Goal: Check status

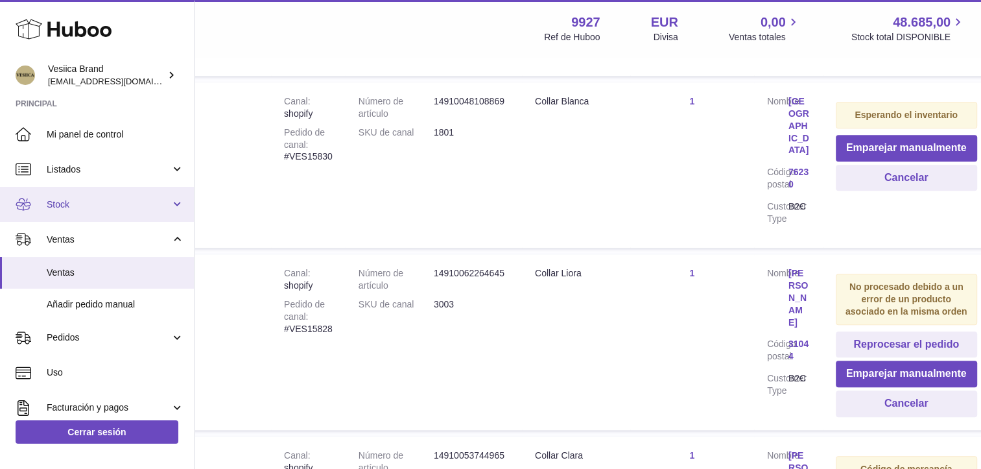
click at [99, 204] on span "Stock" at bounding box center [109, 204] width 124 height 12
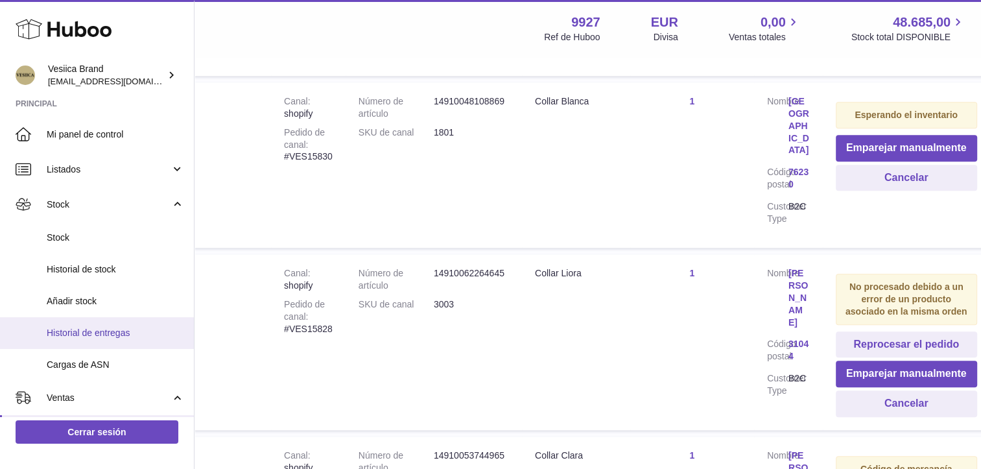
click at [125, 336] on span "Historial de entregas" at bounding box center [115, 333] width 137 height 12
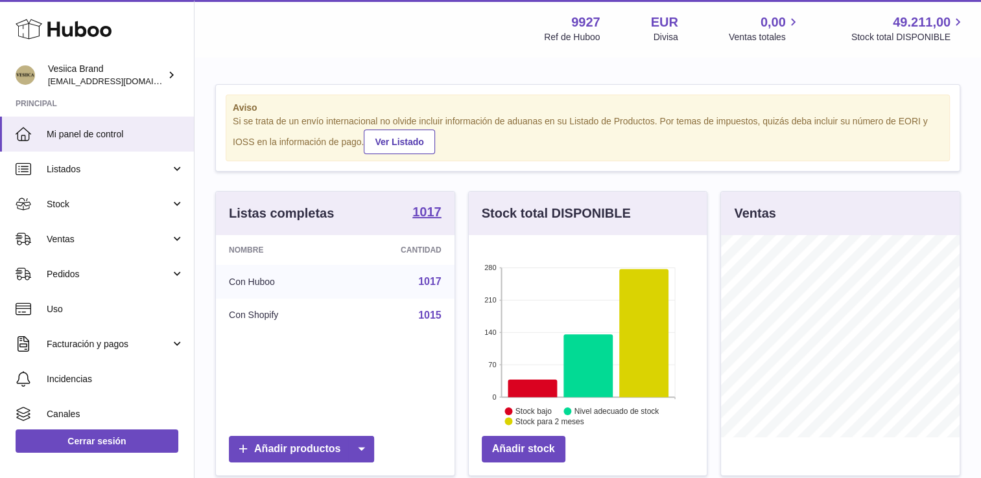
scroll to position [202, 239]
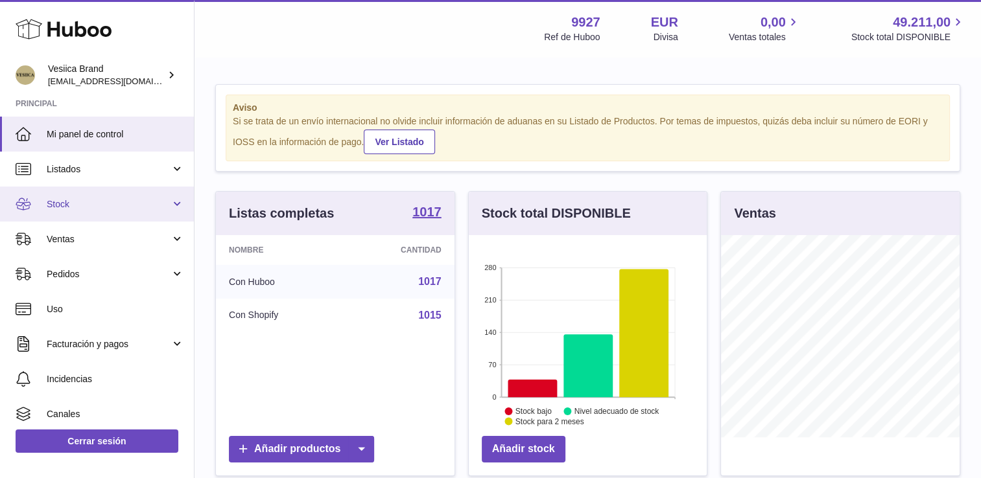
click at [65, 212] on link "Stock" at bounding box center [97, 204] width 194 height 35
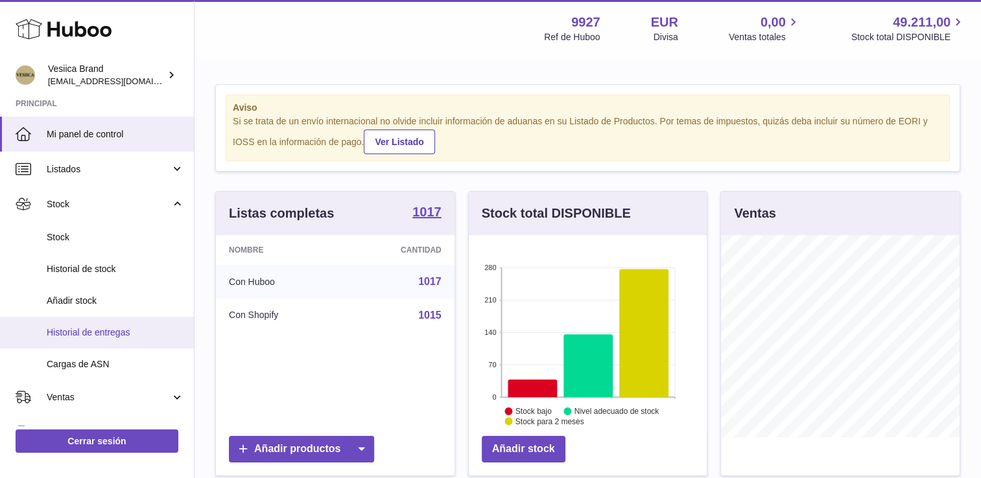
click at [119, 328] on span "Historial de entregas" at bounding box center [115, 333] width 137 height 12
